Goal: Task Accomplishment & Management: Manage account settings

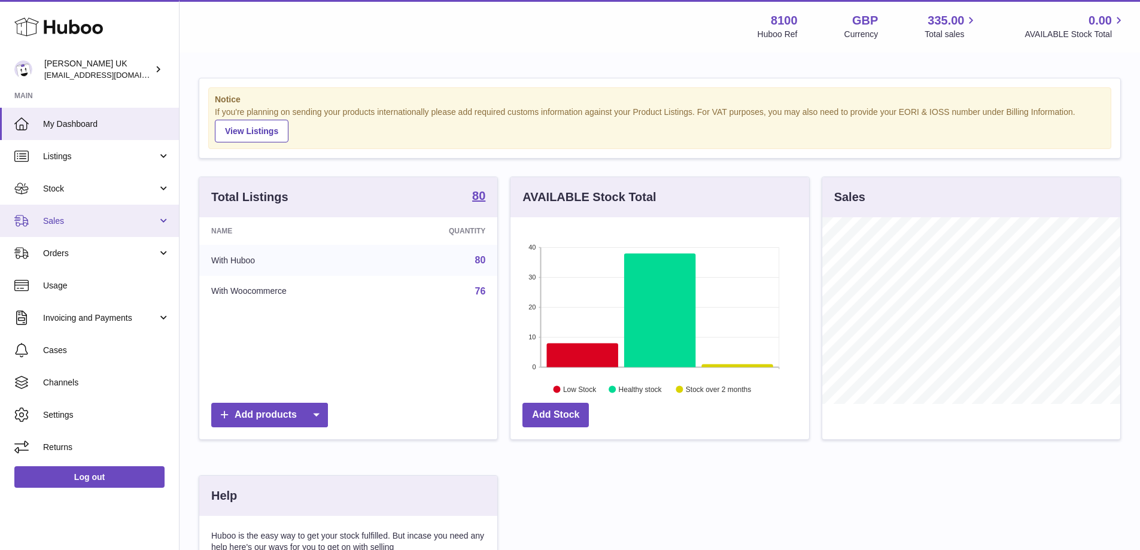
click at [97, 222] on span "Sales" at bounding box center [100, 220] width 114 height 11
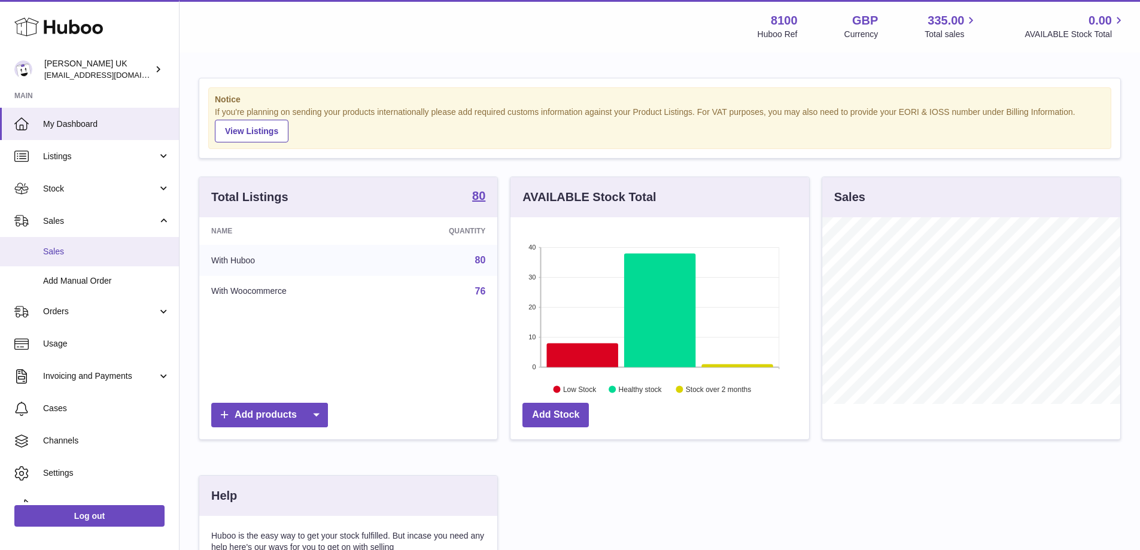
click at [66, 252] on span "Sales" at bounding box center [106, 251] width 127 height 11
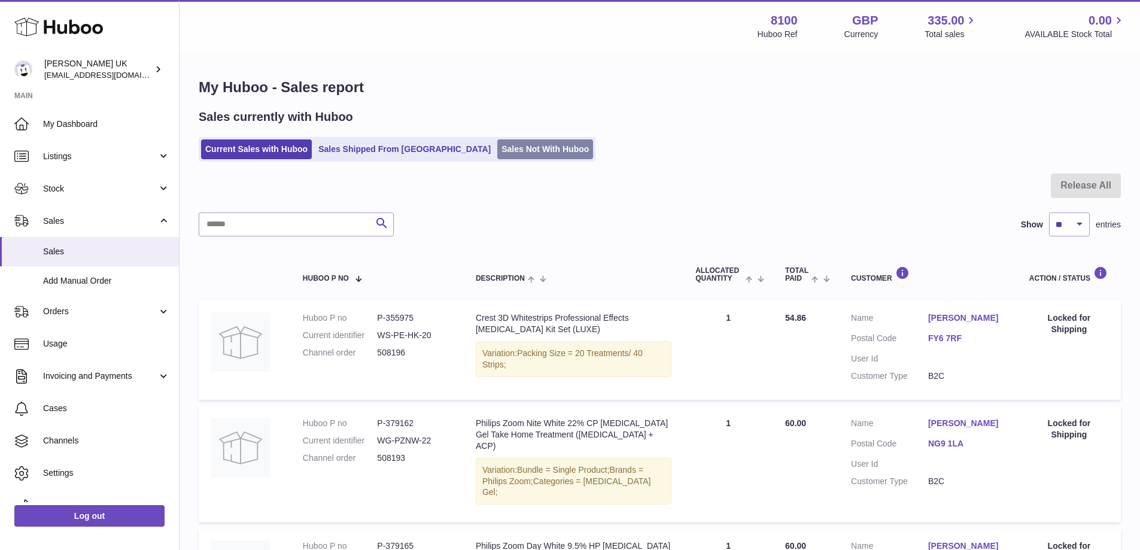
click at [497, 145] on link "Sales Not With Huboo" at bounding box center [545, 149] width 96 height 20
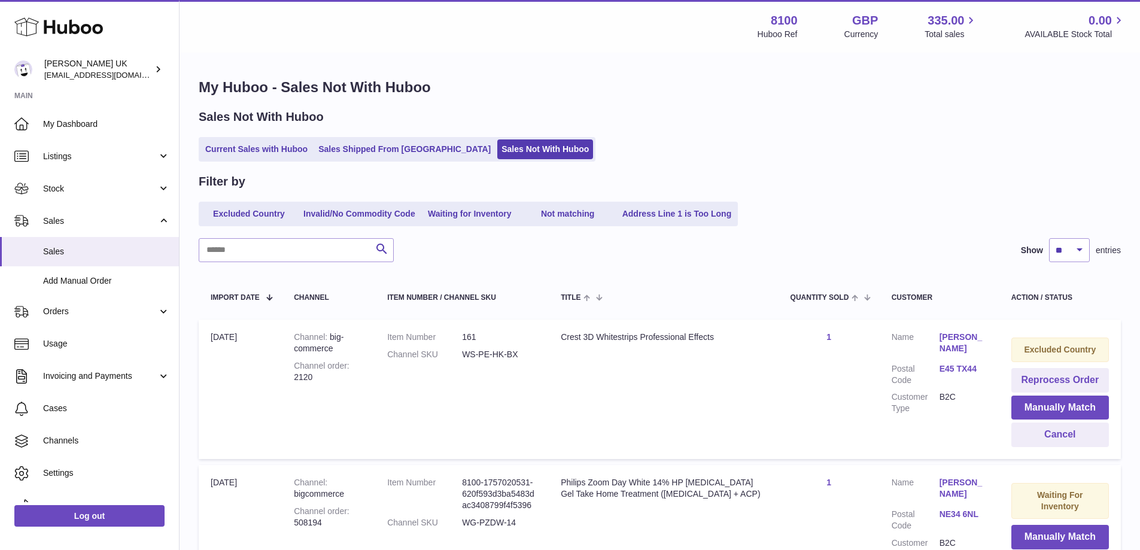
click at [477, 210] on link "Waiting for Inventory" at bounding box center [470, 214] width 96 height 20
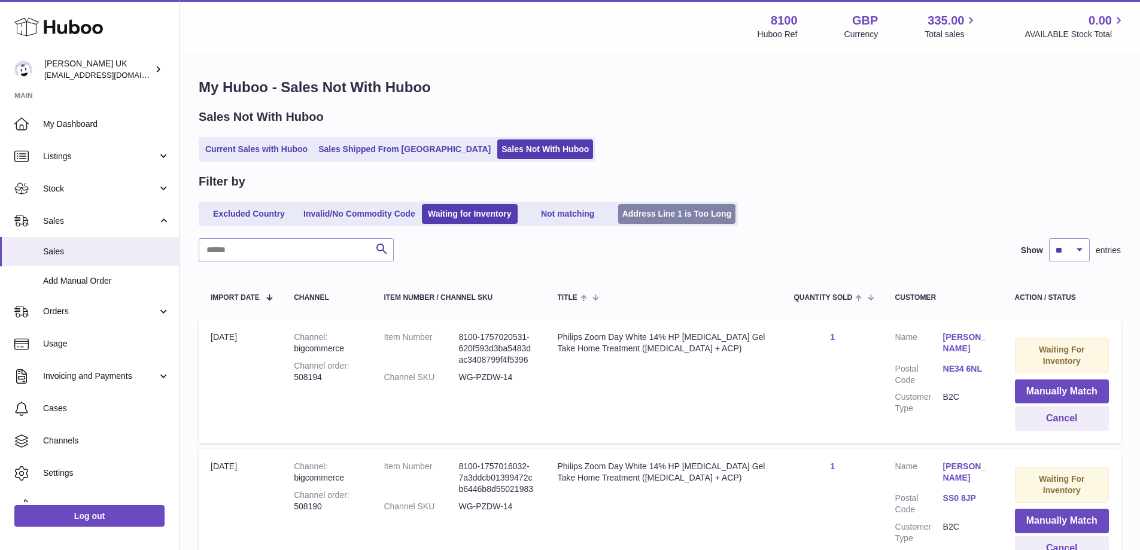
drag, startPoint x: 688, startPoint y: 207, endPoint x: 658, endPoint y: 215, distance: 31.2
click at [688, 207] on link "Address Line 1 is Too Long" at bounding box center [677, 214] width 118 height 20
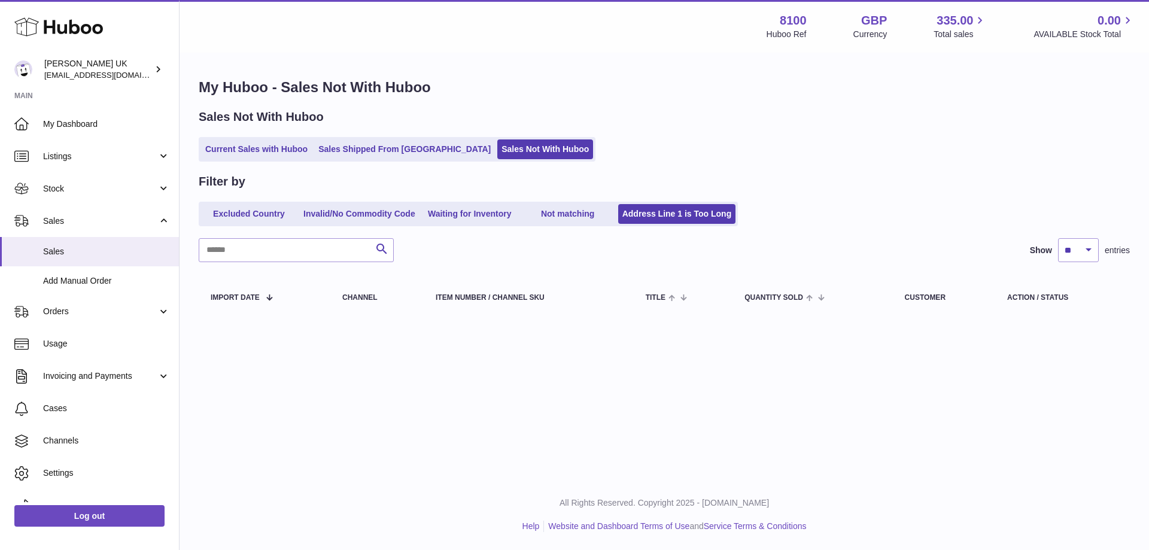
click at [579, 213] on link "Not matching" at bounding box center [568, 214] width 96 height 20
click at [273, 225] on ul "Excluded Country Invalid/No Commodity Code Waiting for Inventory Not matching A…" at bounding box center [468, 214] width 539 height 25
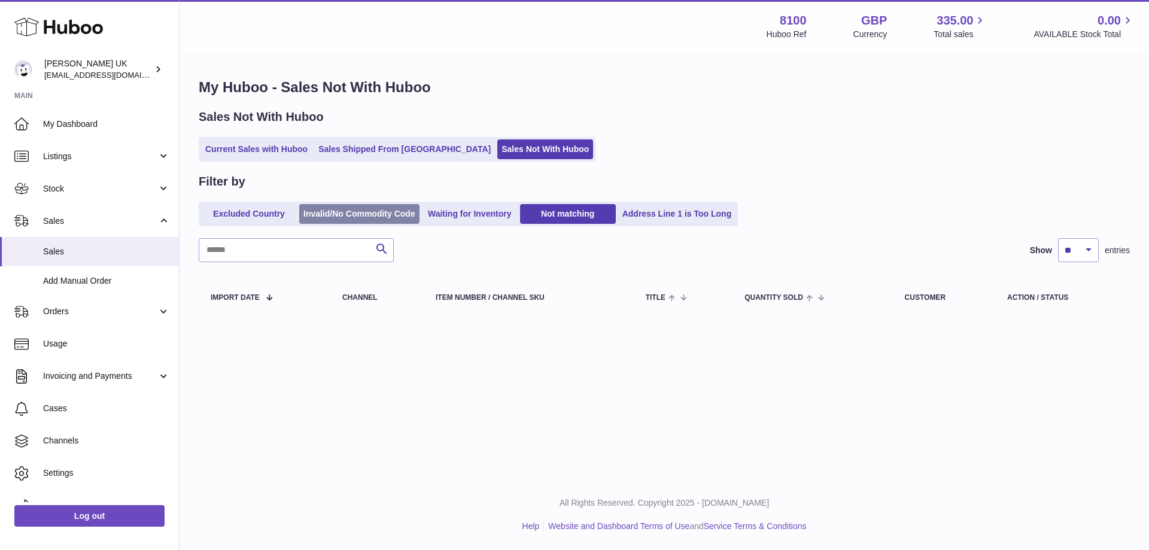
click at [375, 212] on link "Invalid/No Commodity Code" at bounding box center [359, 214] width 120 height 20
click at [471, 210] on link "Waiting for Inventory" at bounding box center [470, 214] width 96 height 20
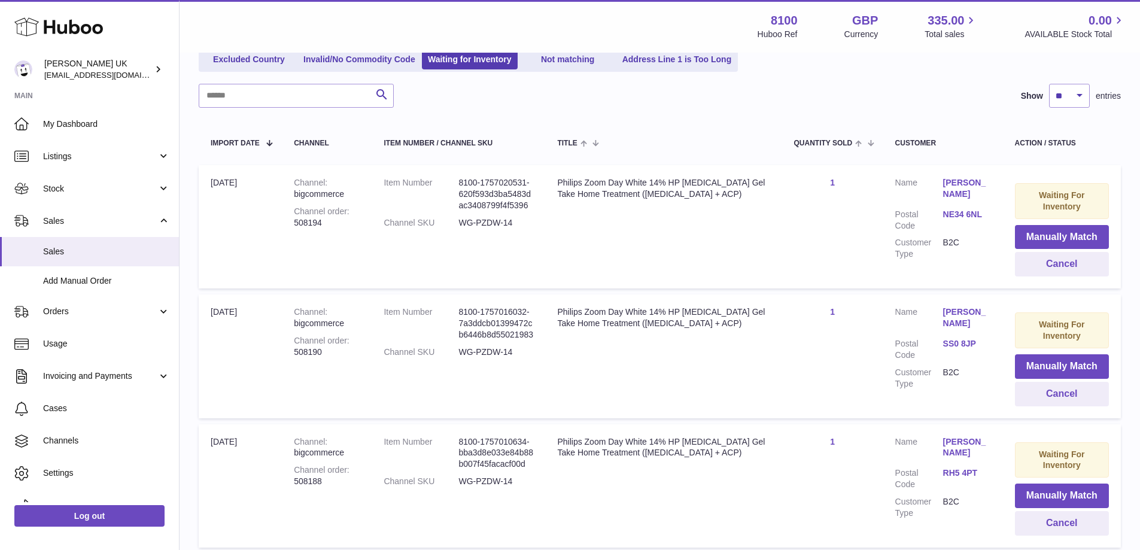
scroll to position [92, 0]
